Goal: Information Seeking & Learning: Learn about a topic

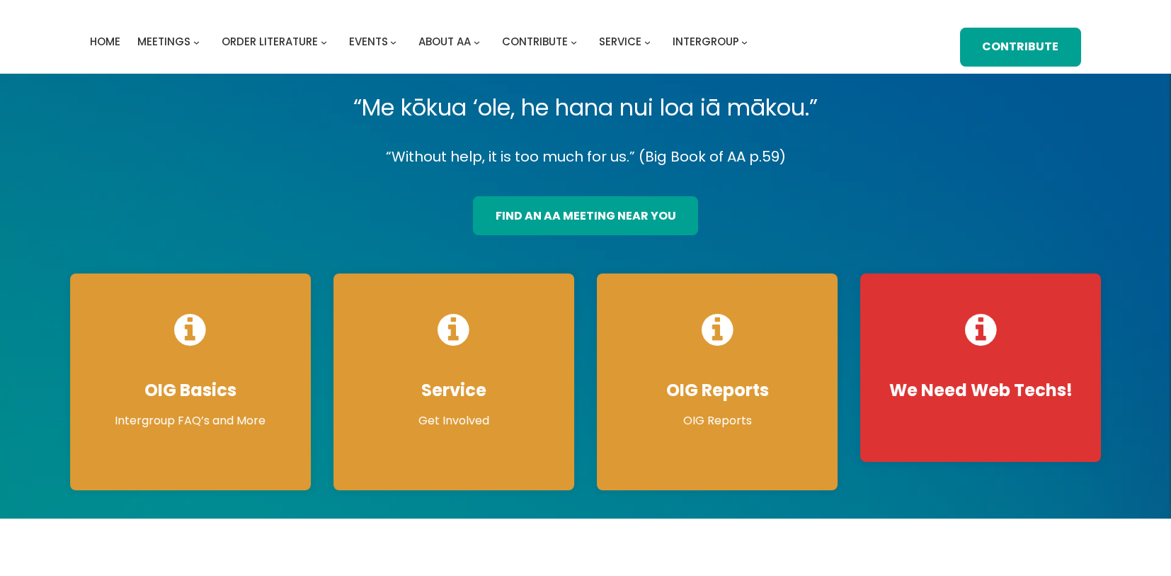
scroll to position [39, 0]
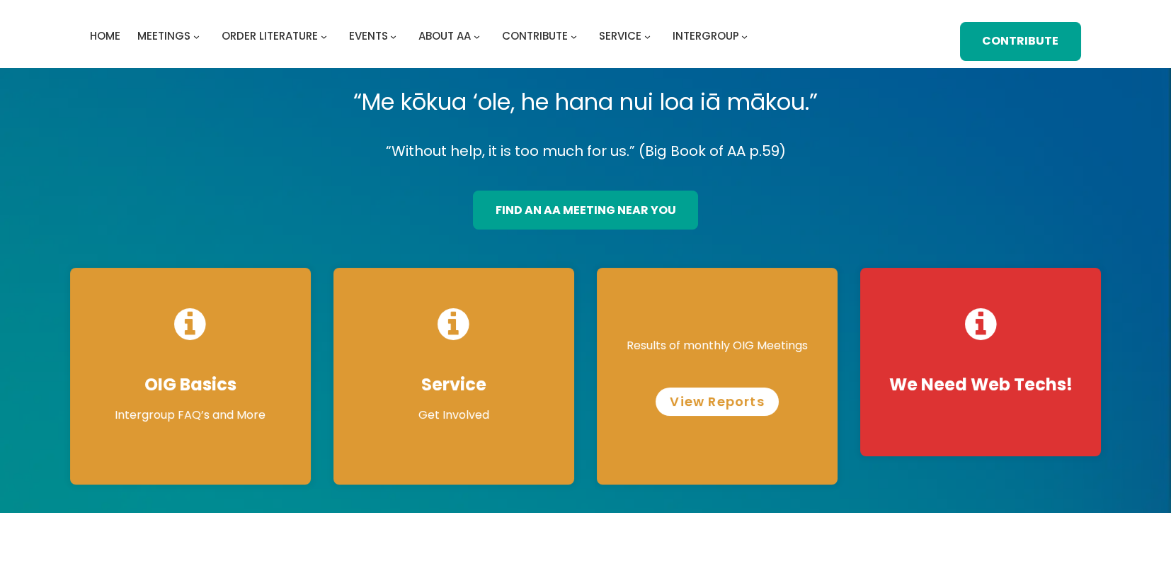
click at [714, 396] on link "View Reports" at bounding box center [717, 401] width 122 height 28
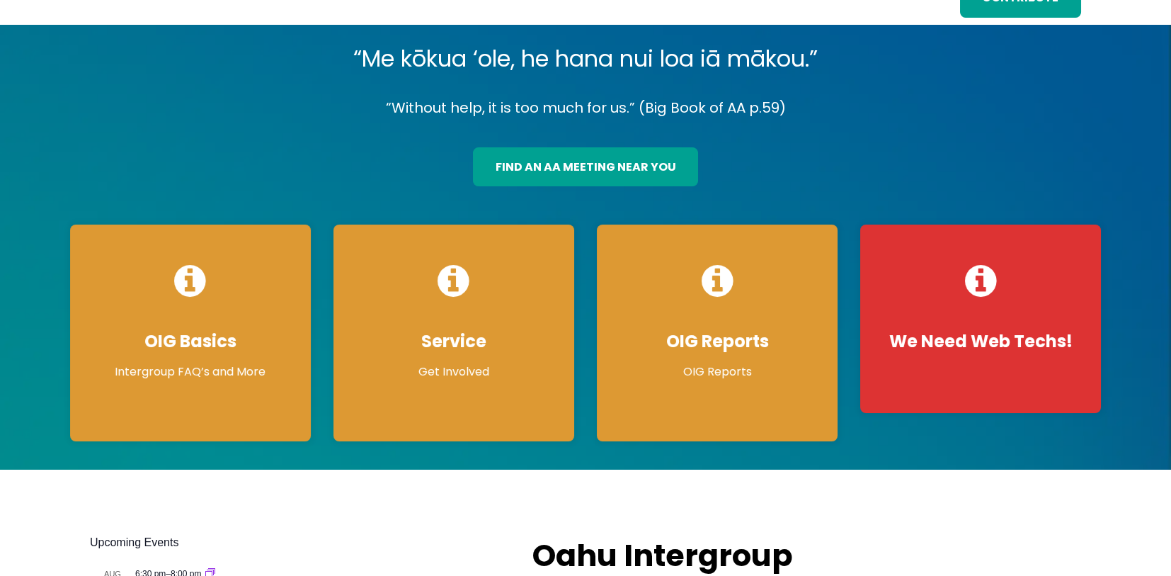
scroll to position [86, 0]
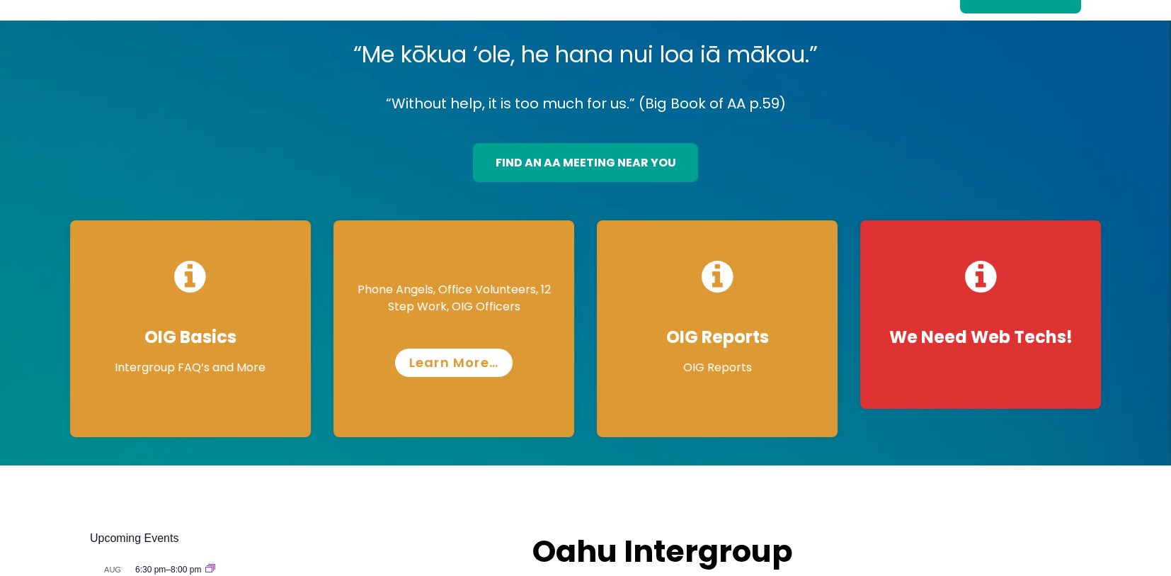
click at [454, 371] on link "Learn More…" at bounding box center [454, 362] width 118 height 28
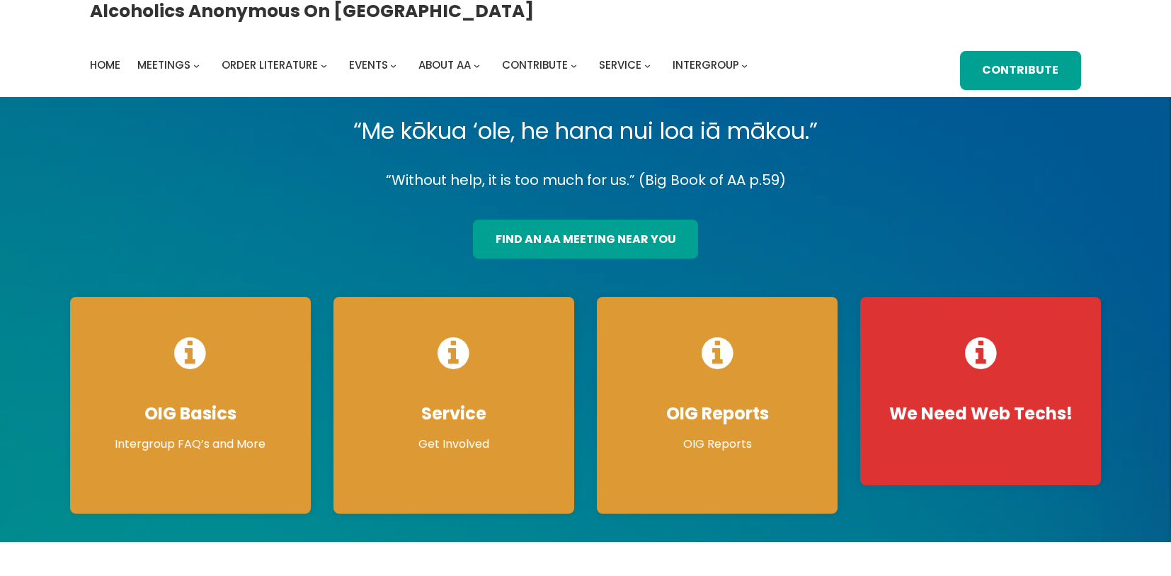
scroll to position [0, 0]
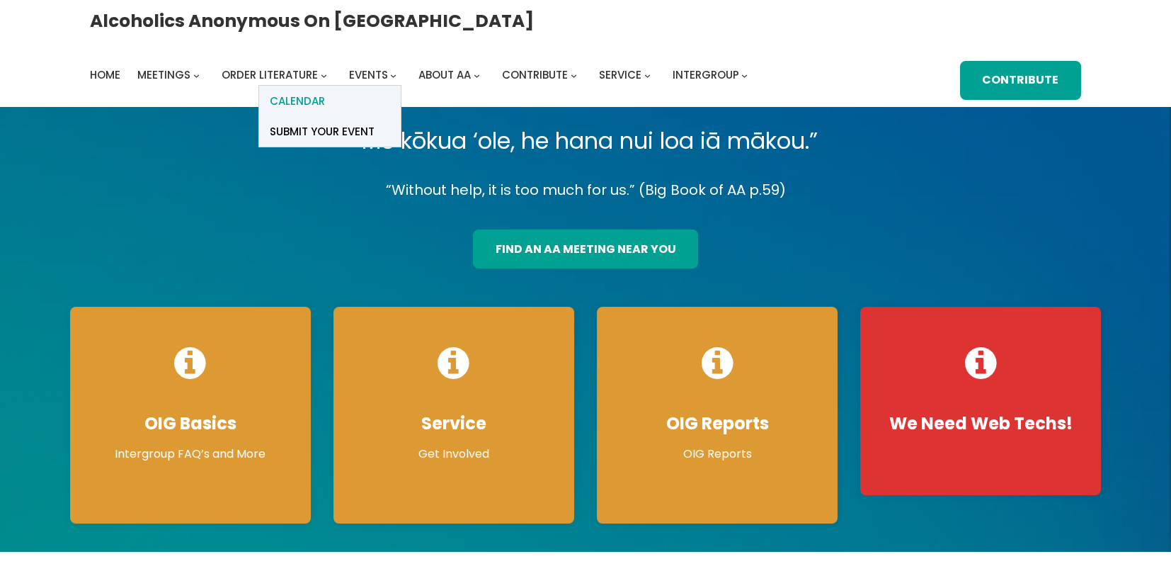
click at [325, 91] on span "Calendar" at bounding box center [297, 101] width 55 height 20
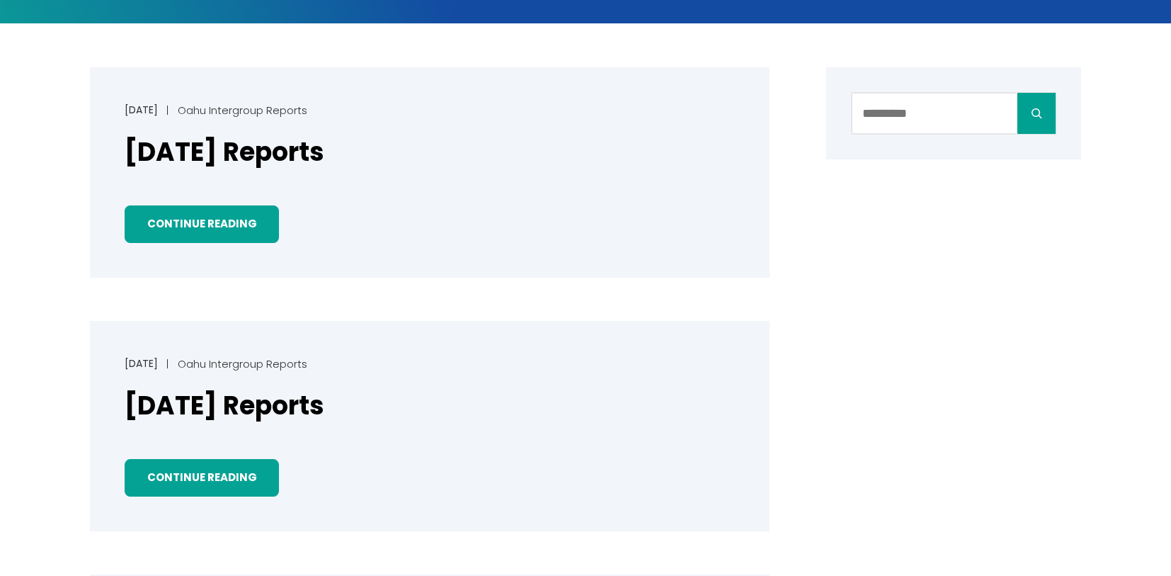
scroll to position [392, 0]
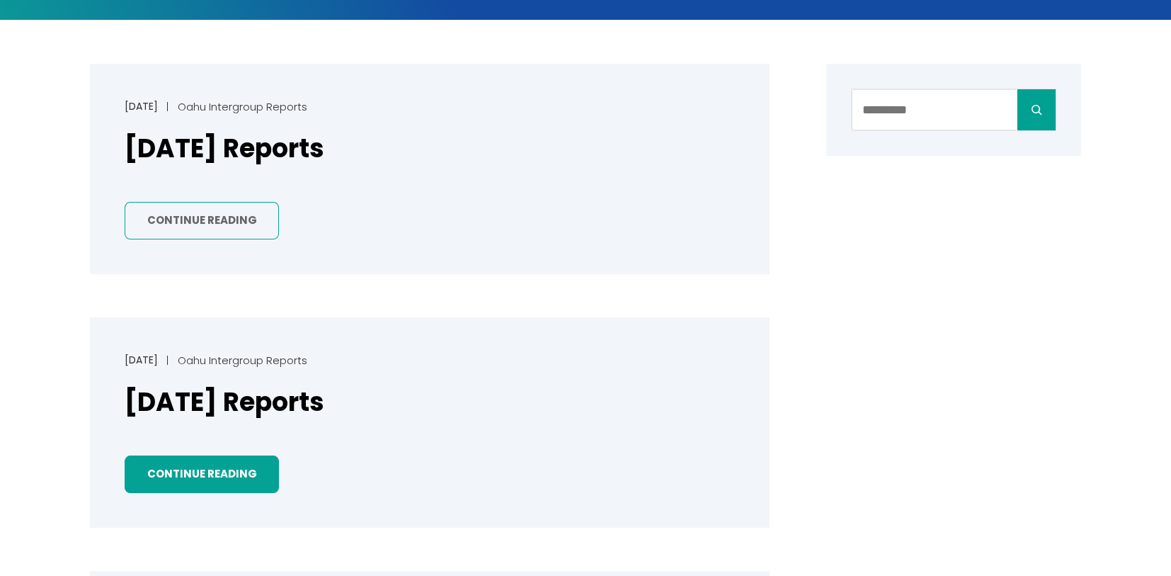
click at [209, 217] on link "Continue Reading" at bounding box center [202, 221] width 154 height 38
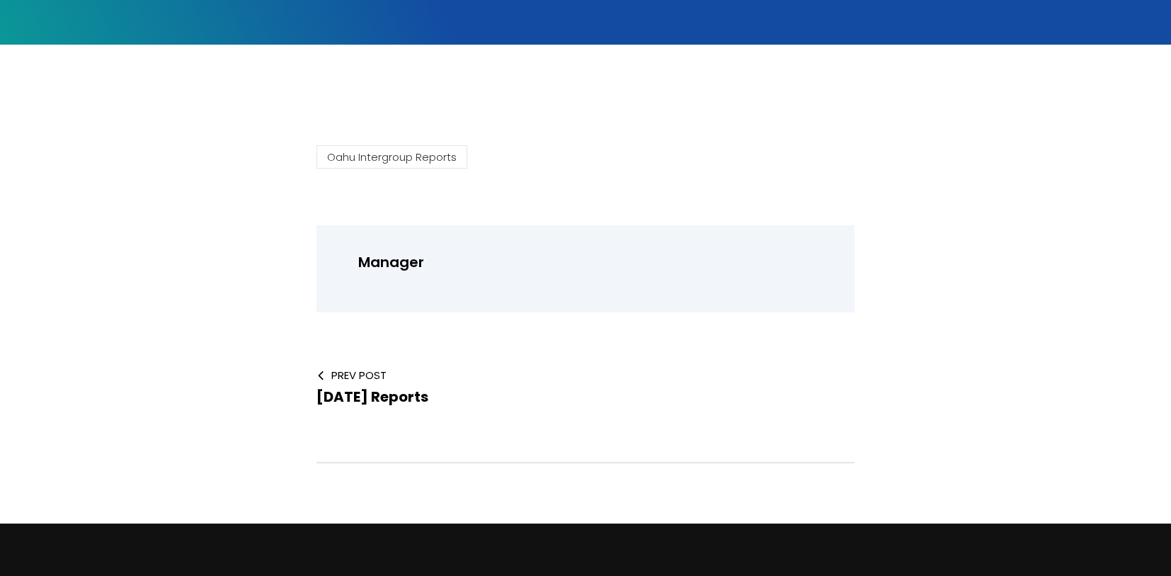
scroll to position [377, 0]
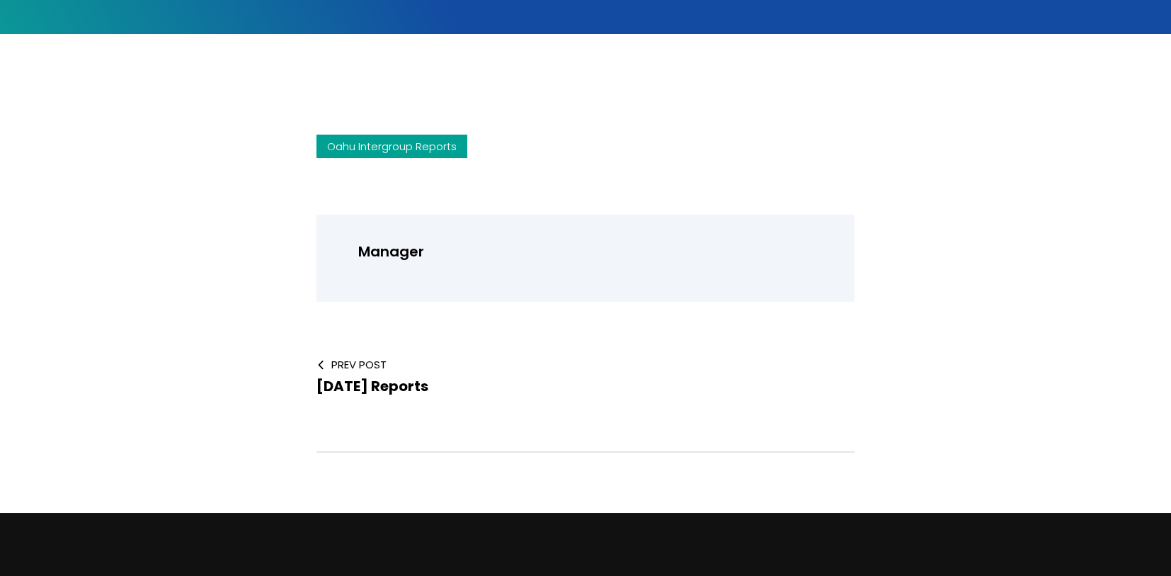
click at [399, 150] on link "Oahu Intergroup Reports" at bounding box center [392, 146] width 151 height 23
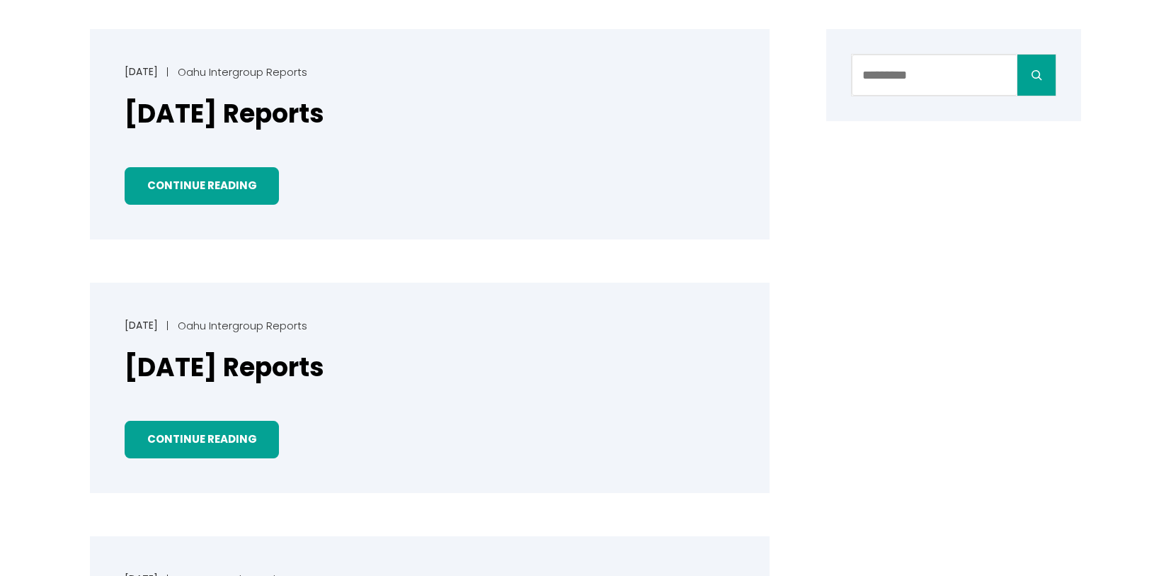
scroll to position [433, 0]
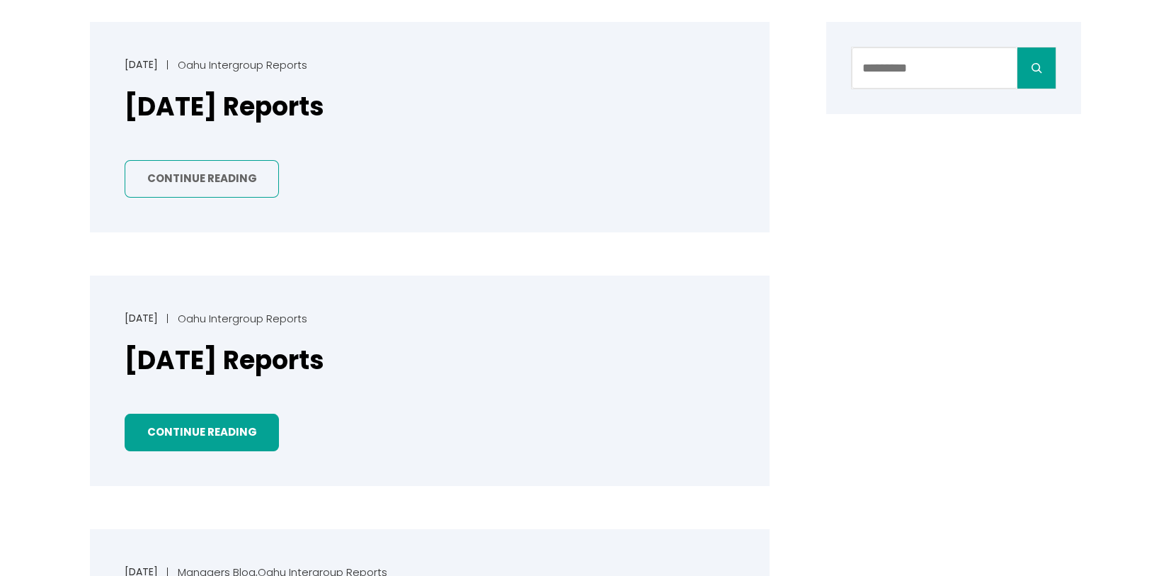
click at [209, 166] on link "Continue Reading" at bounding box center [202, 179] width 154 height 38
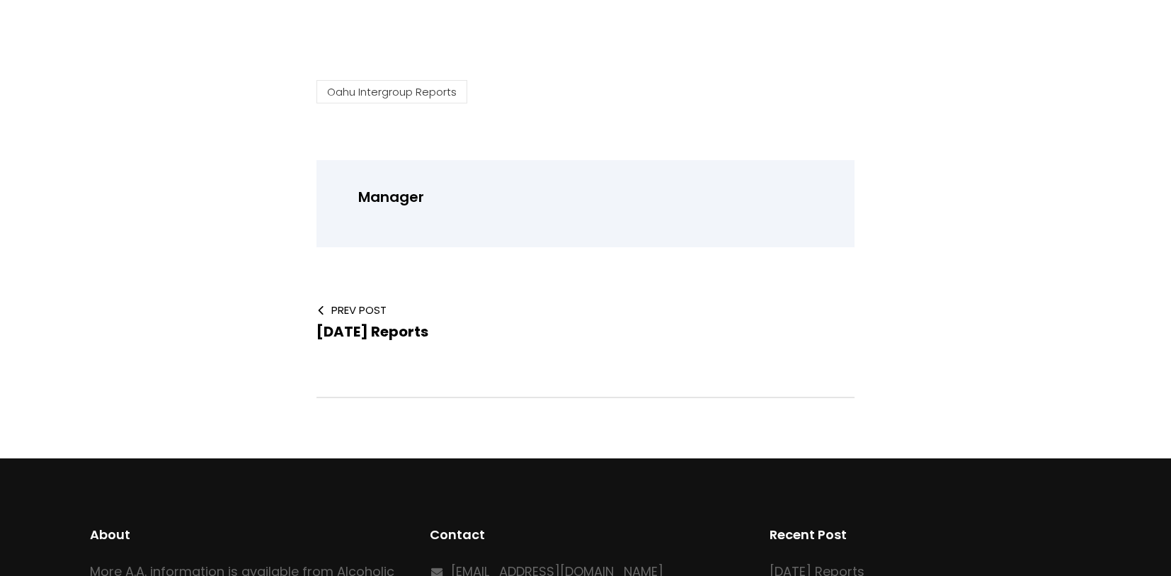
scroll to position [444, 0]
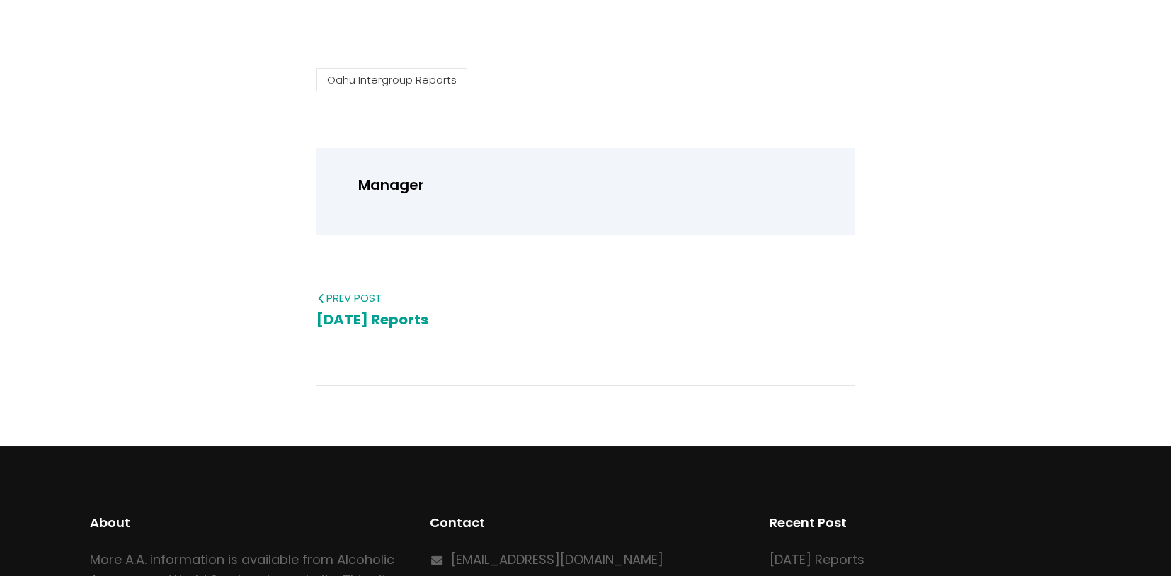
click at [338, 304] on span "Prev Post" at bounding box center [440, 297] width 246 height 15
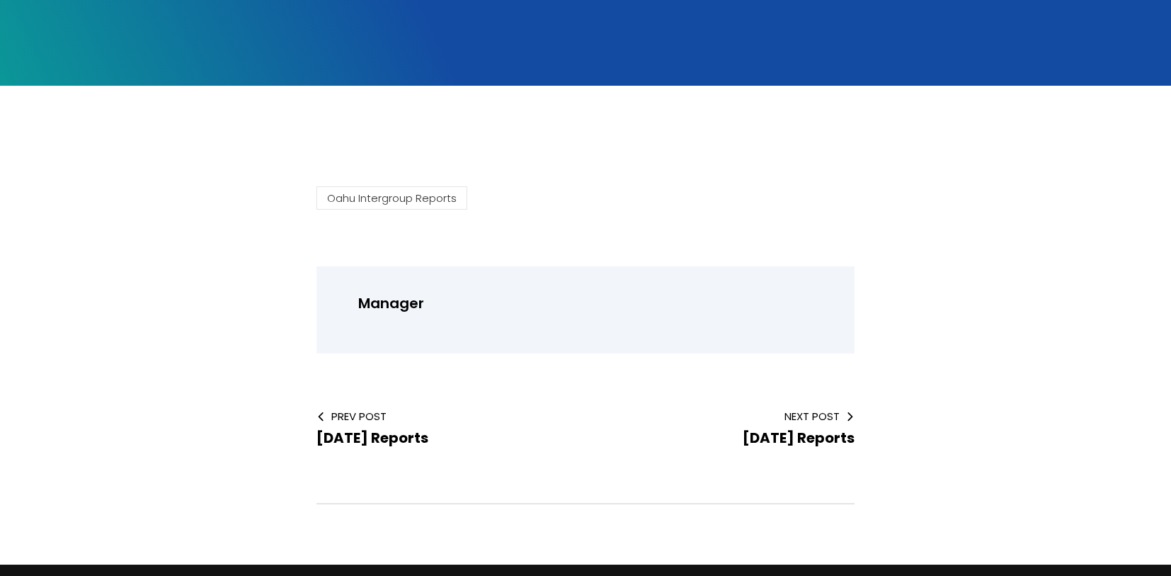
scroll to position [351, 0]
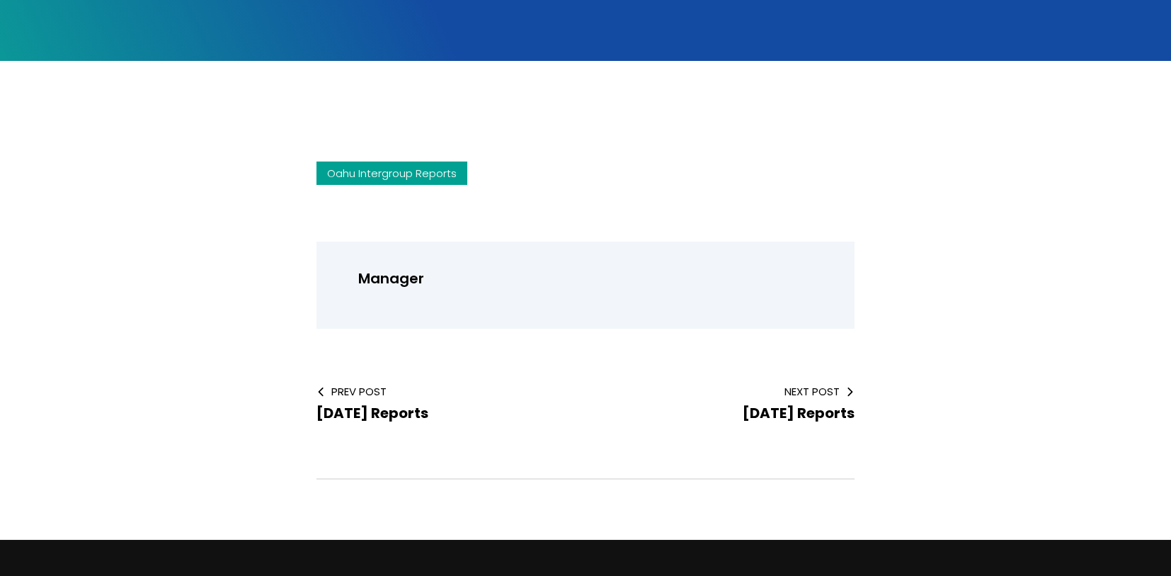
click at [370, 178] on link "Oahu Intergroup Reports" at bounding box center [392, 172] width 151 height 23
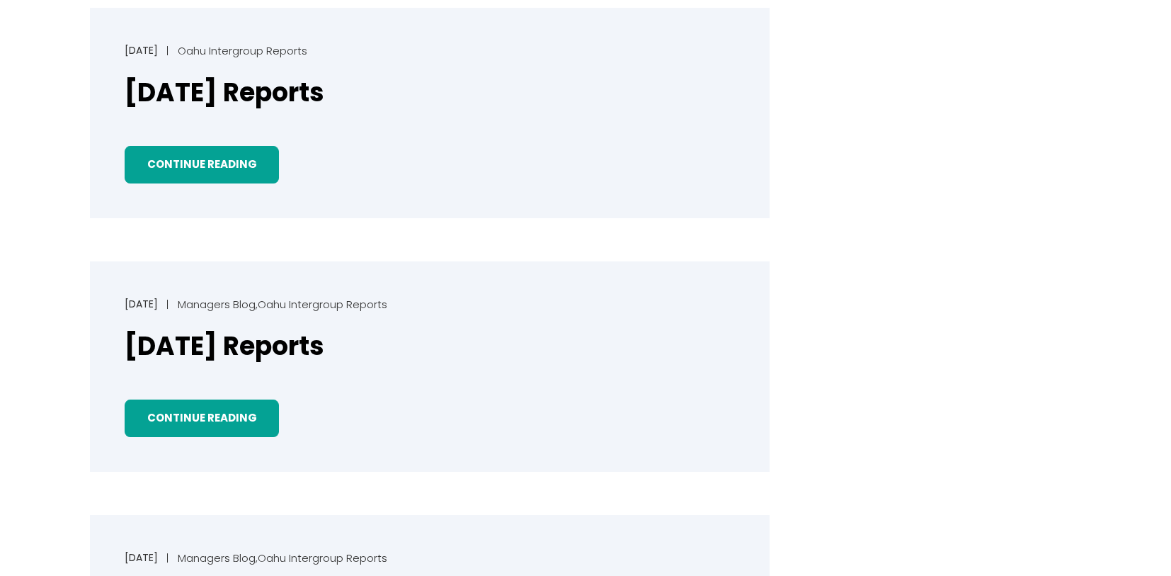
scroll to position [884, 0]
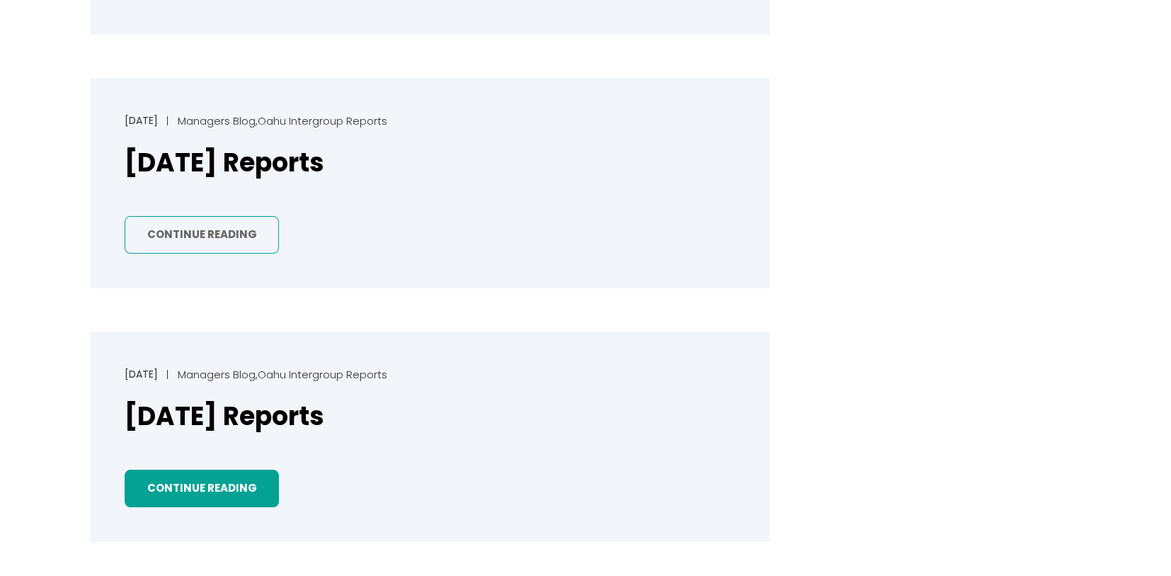
click at [200, 229] on link "Continue Reading" at bounding box center [202, 235] width 154 height 38
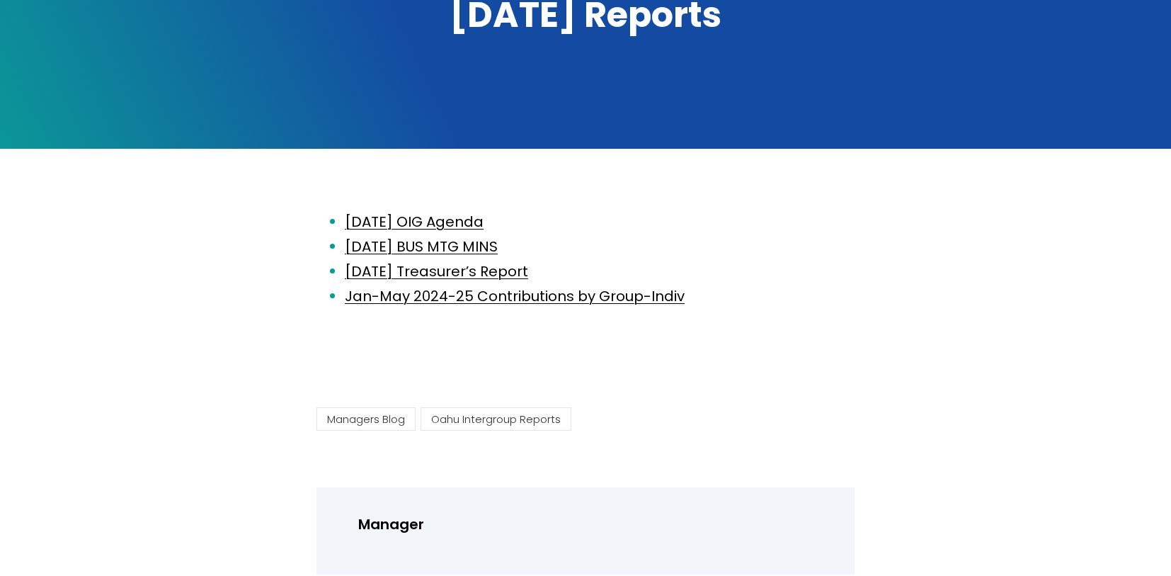
scroll to position [265, 0]
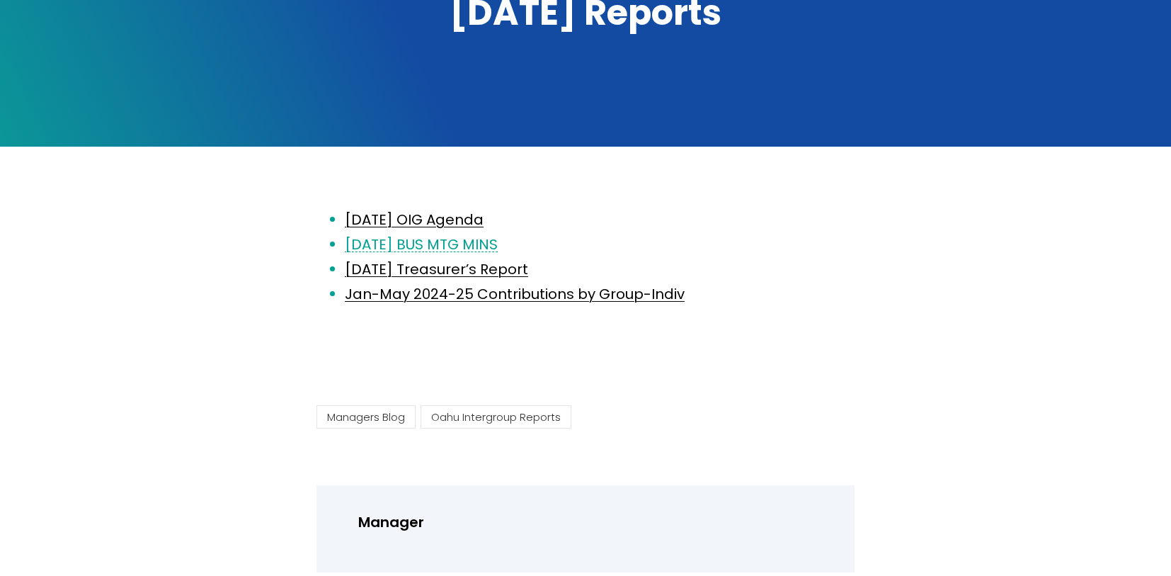
click at [444, 236] on link "2025.05.14 BUS MTG MINS" at bounding box center [421, 244] width 153 height 20
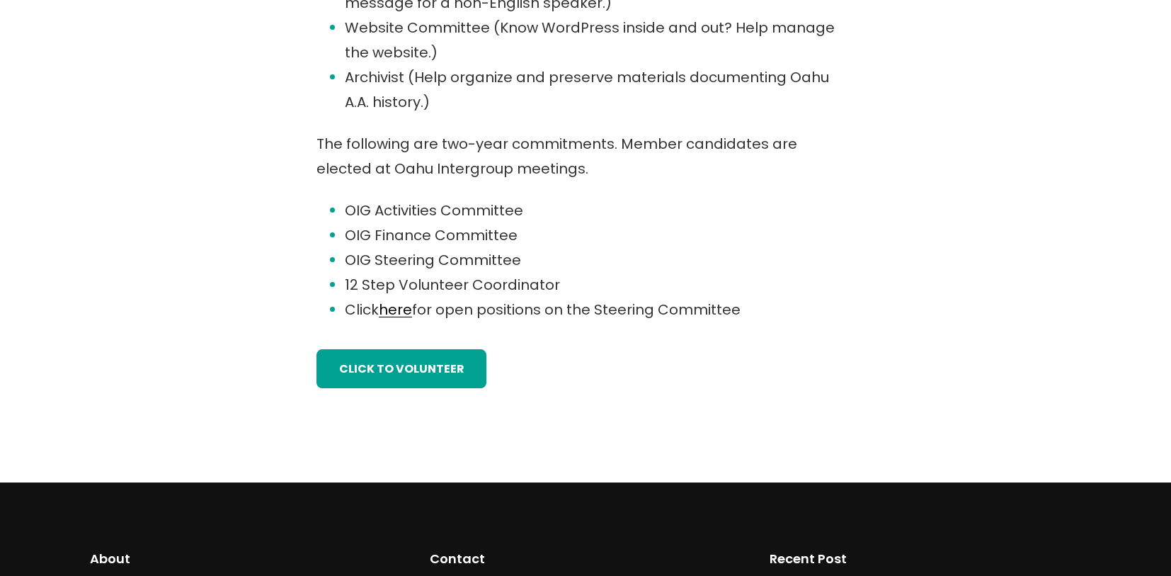
scroll to position [1083, 0]
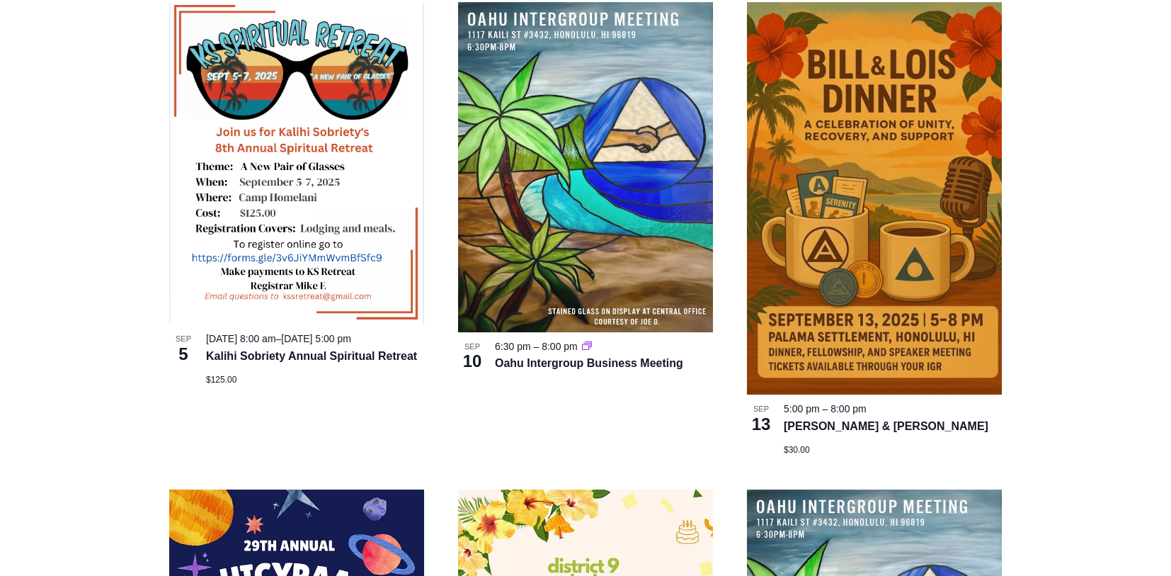
scroll to position [936, 0]
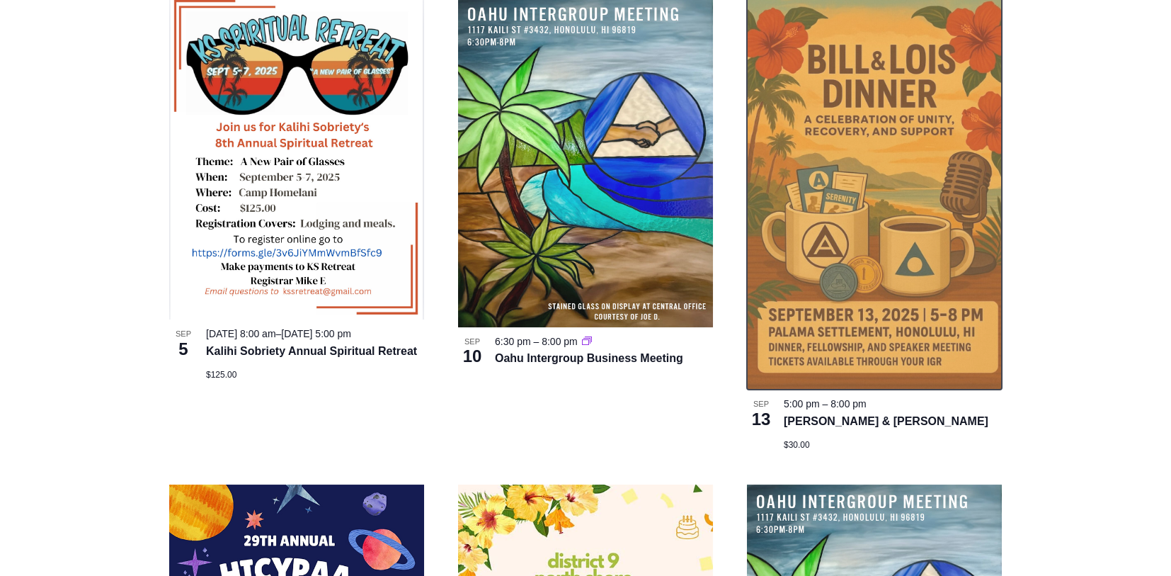
click at [914, 266] on img at bounding box center [874, 193] width 255 height 392
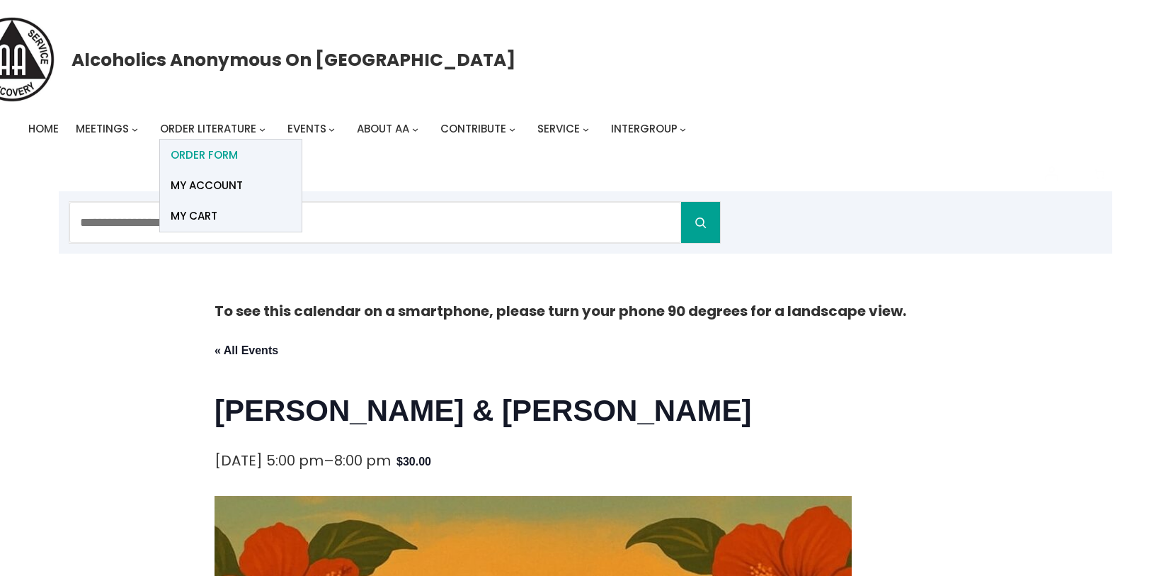
click at [231, 154] on span "ORDER FORM" at bounding box center [204, 155] width 67 height 20
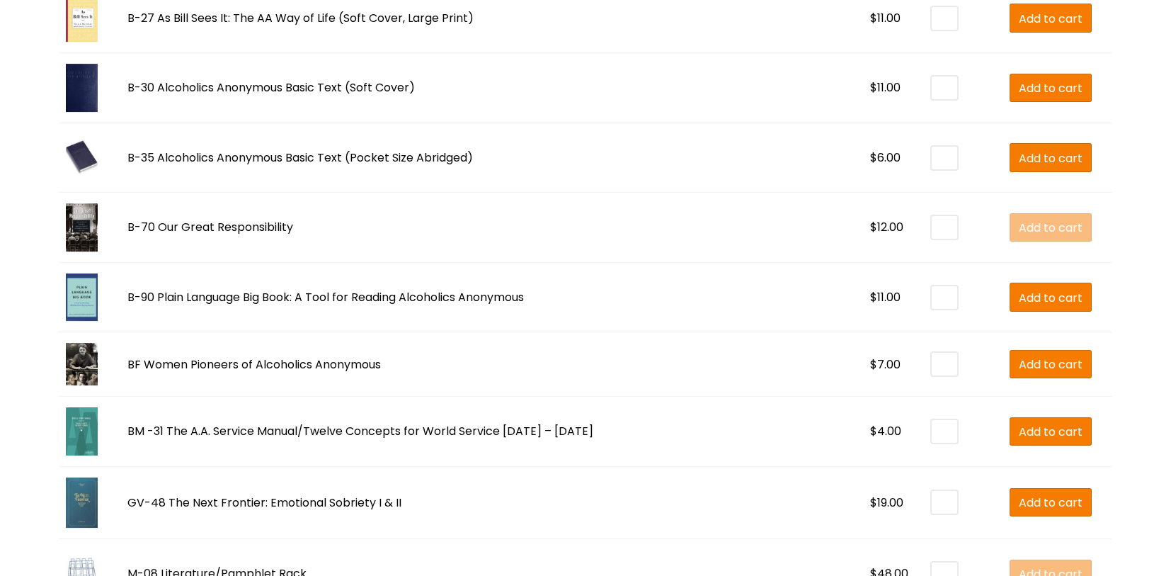
scroll to position [1830, 0]
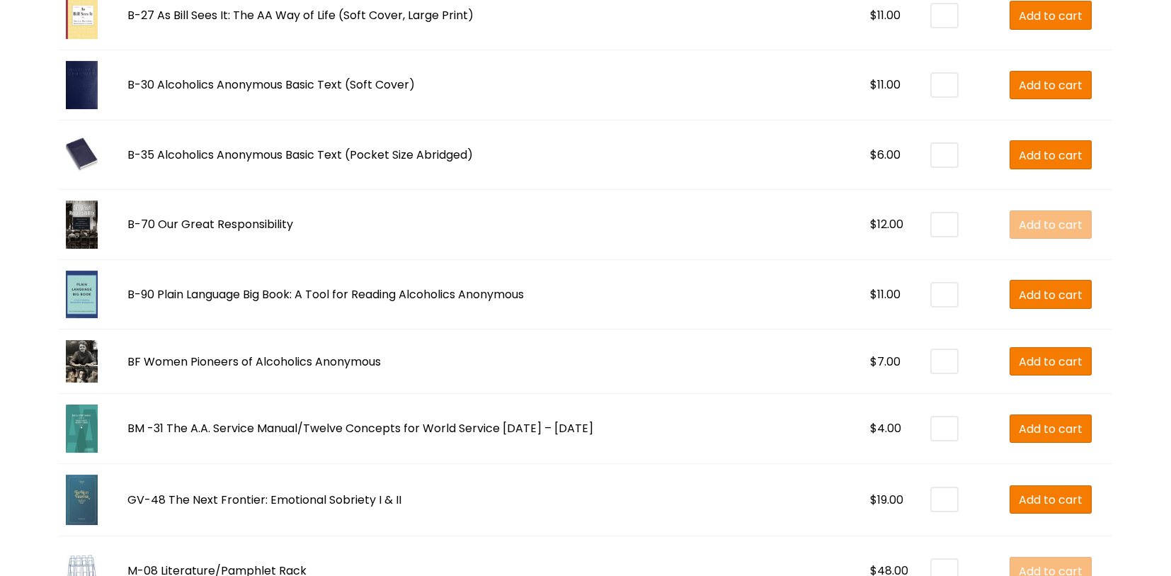
click at [80, 224] on img at bounding box center [82, 224] width 32 height 48
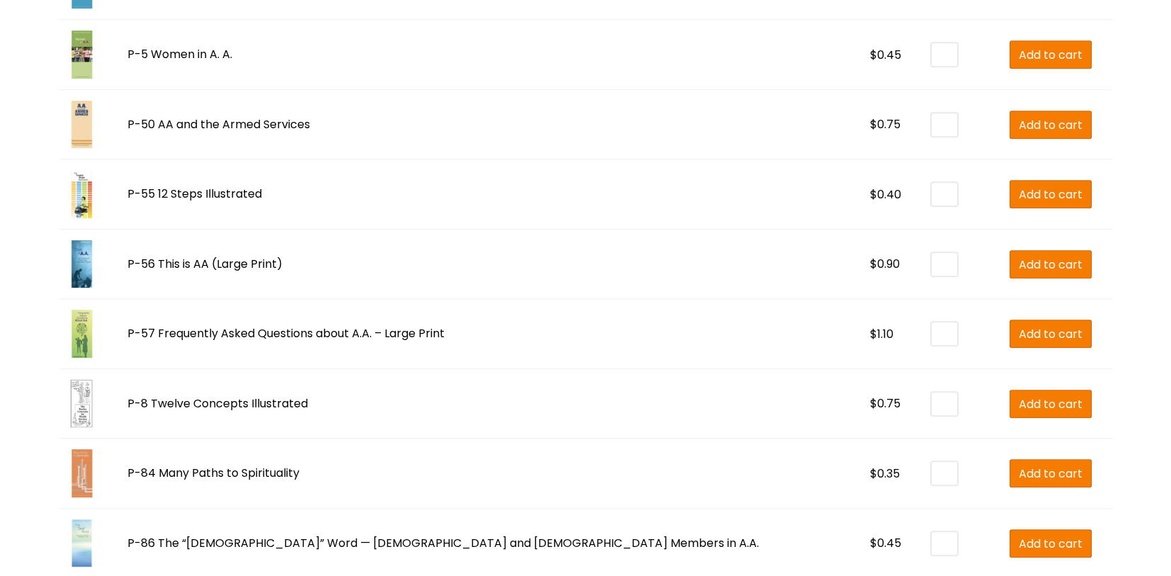
scroll to position [4423, 0]
click at [81, 192] on img at bounding box center [82, 193] width 32 height 48
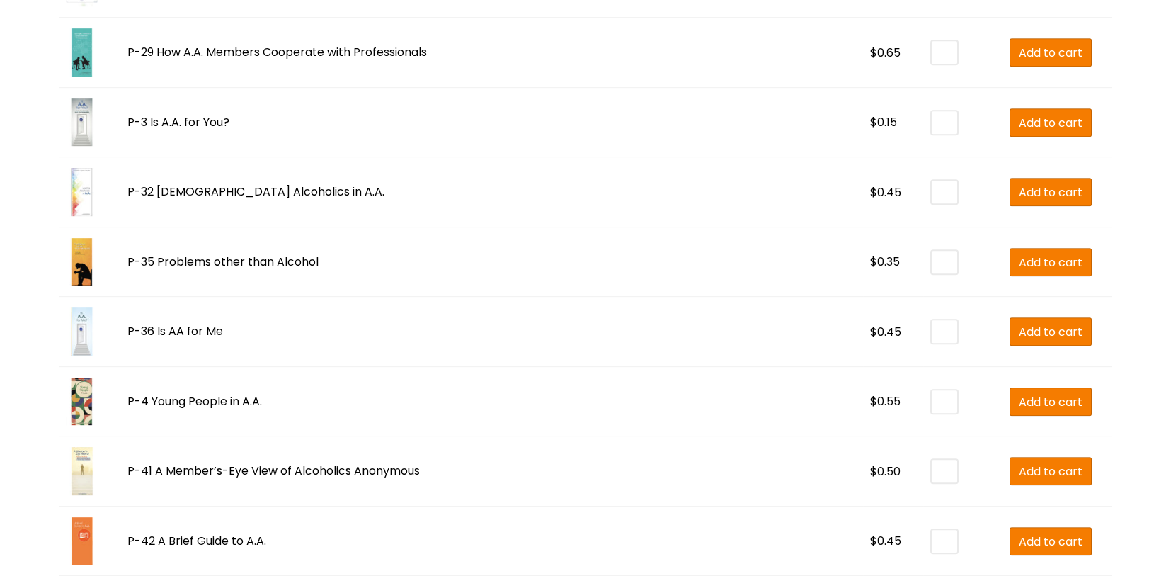
scroll to position [3583, 0]
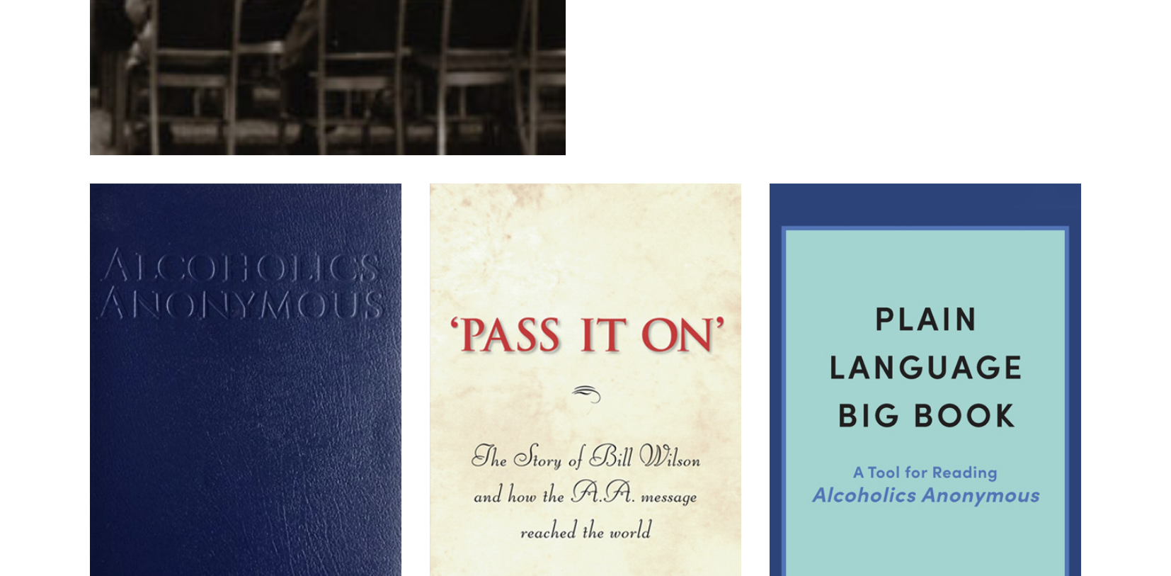
scroll to position [1121, 0]
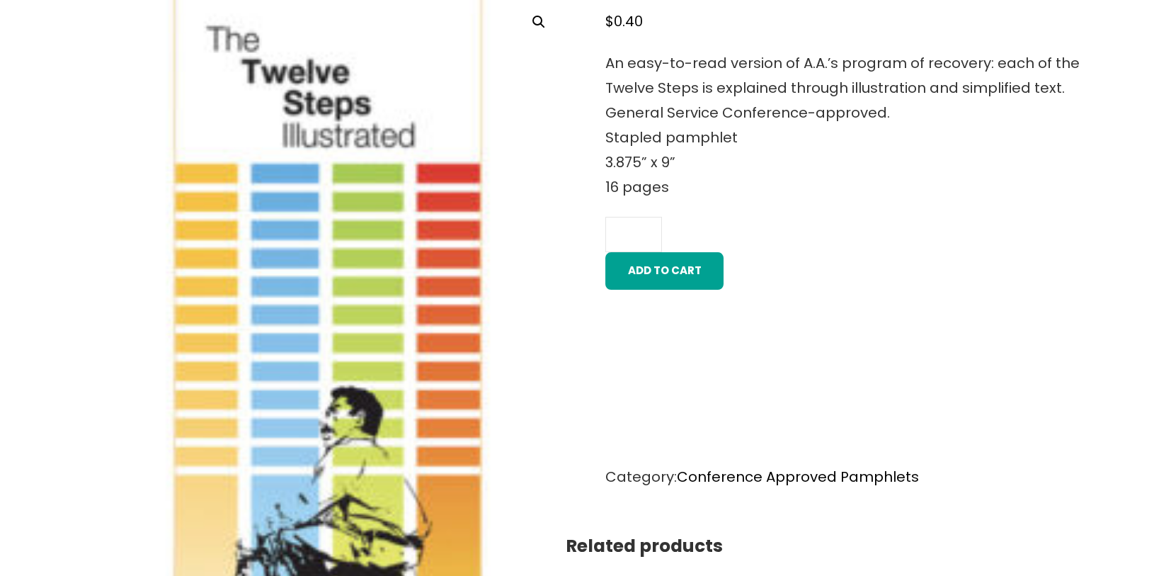
scroll to position [553, 0]
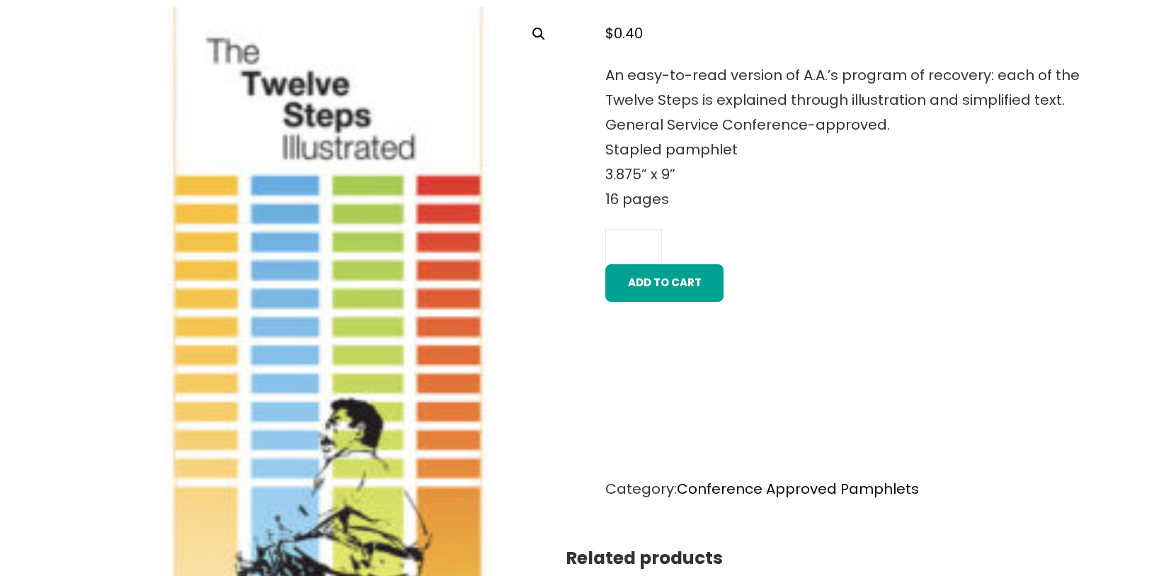
click at [297, 256] on img at bounding box center [328, 364] width 476 height 714
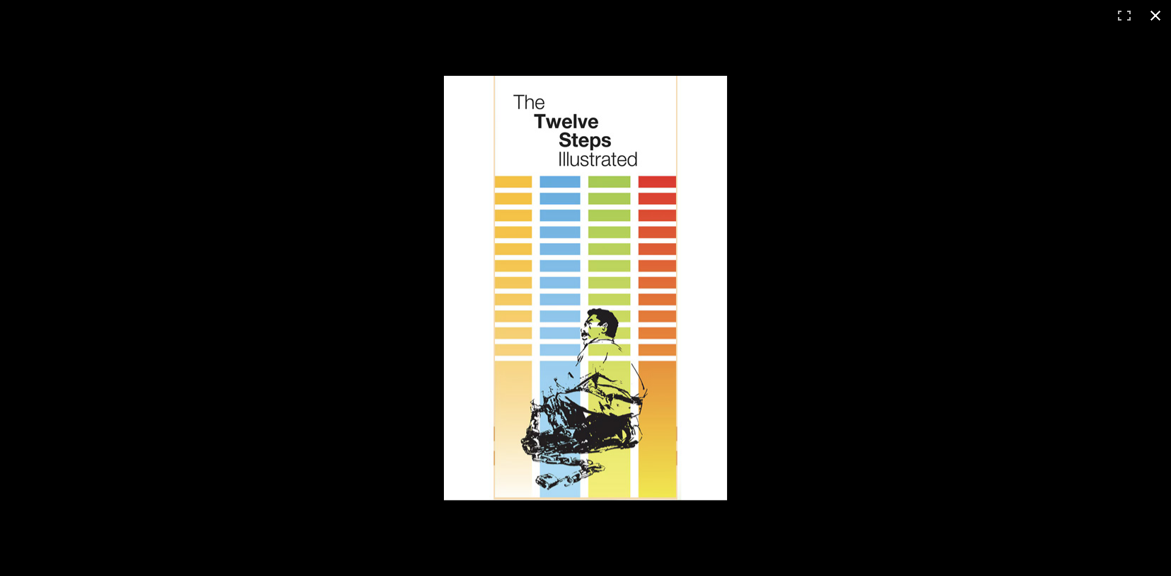
click at [1153, 15] on button "Close (Esc)" at bounding box center [1155, 15] width 31 height 31
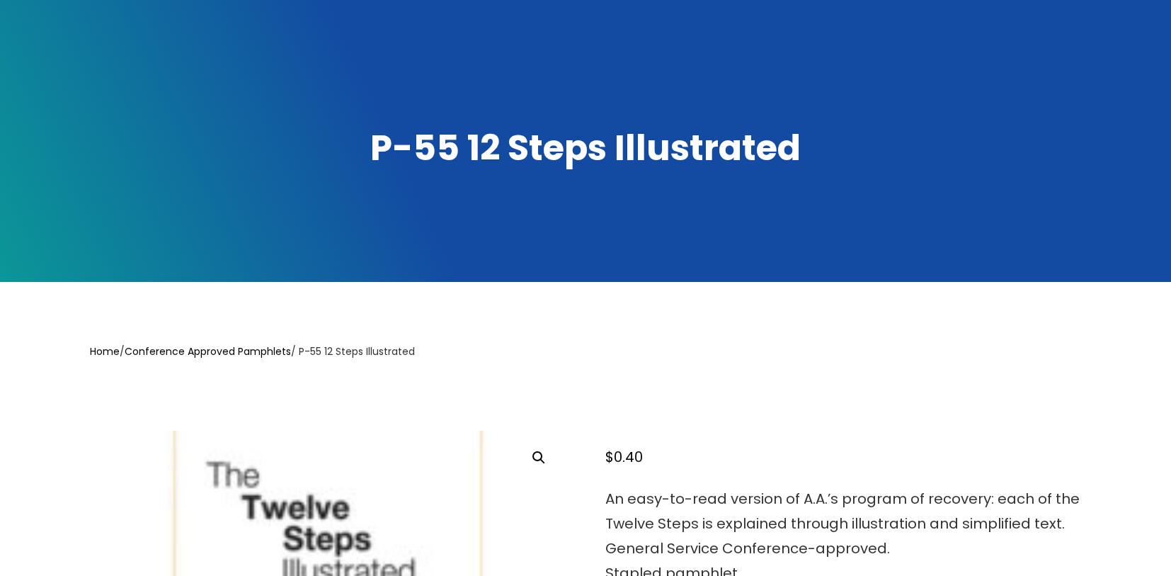
scroll to position [479, 0]
